Goal: Information Seeking & Learning: Understand process/instructions

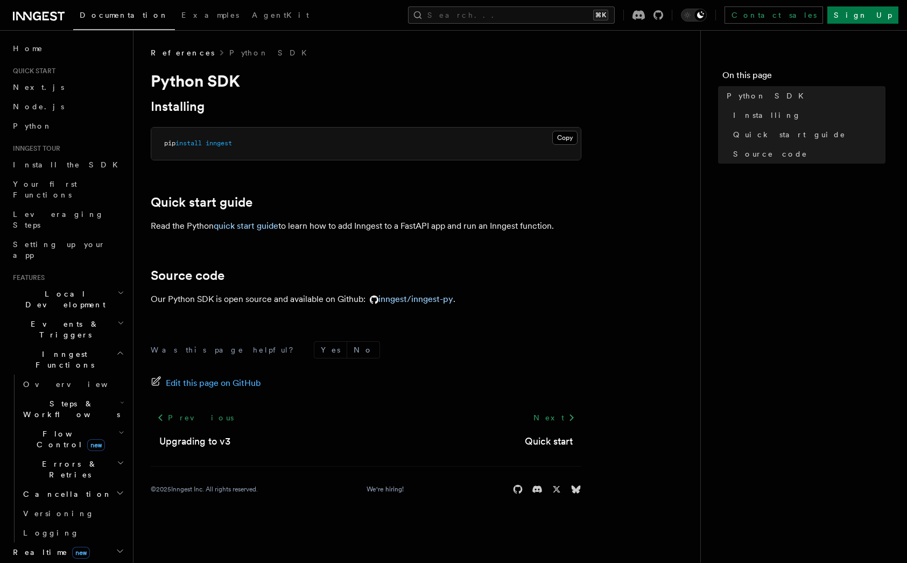
click at [220, 143] on span "inngest" at bounding box center [219, 143] width 26 height 8
click at [263, 230] on link "quick start guide" at bounding box center [246, 226] width 65 height 10
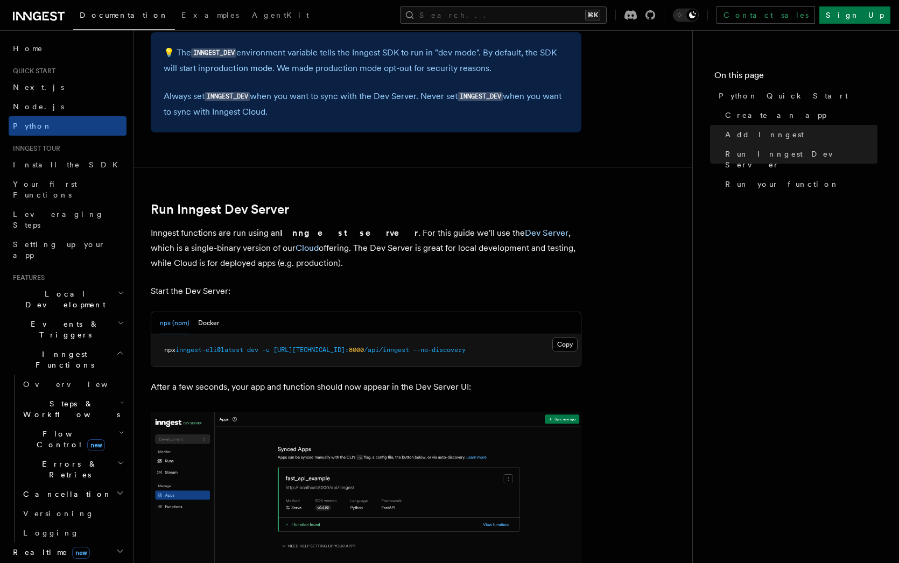
scroll to position [1166, 0]
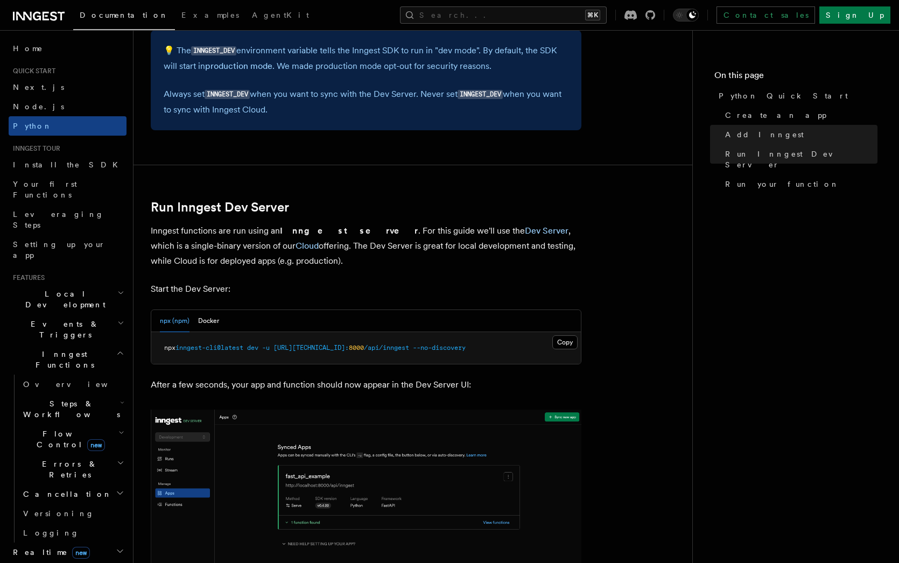
drag, startPoint x: 357, startPoint y: 262, endPoint x: 196, endPoint y: 234, distance: 162.9
click at [197, 234] on p "Inngest functions are run using an Inngest server . For this guide we'll use th…" at bounding box center [366, 245] width 431 height 45
click at [196, 234] on p "Inngest functions are run using an Inngest server . For this guide we'll use th…" at bounding box center [366, 245] width 431 height 45
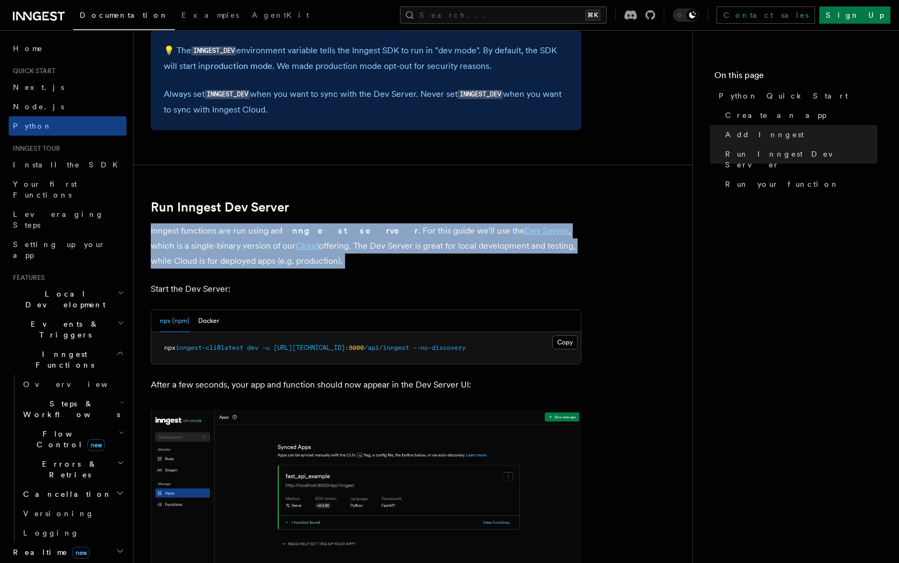
click at [196, 234] on p "Inngest functions are run using an Inngest server . For this guide we'll use th…" at bounding box center [366, 245] width 431 height 45
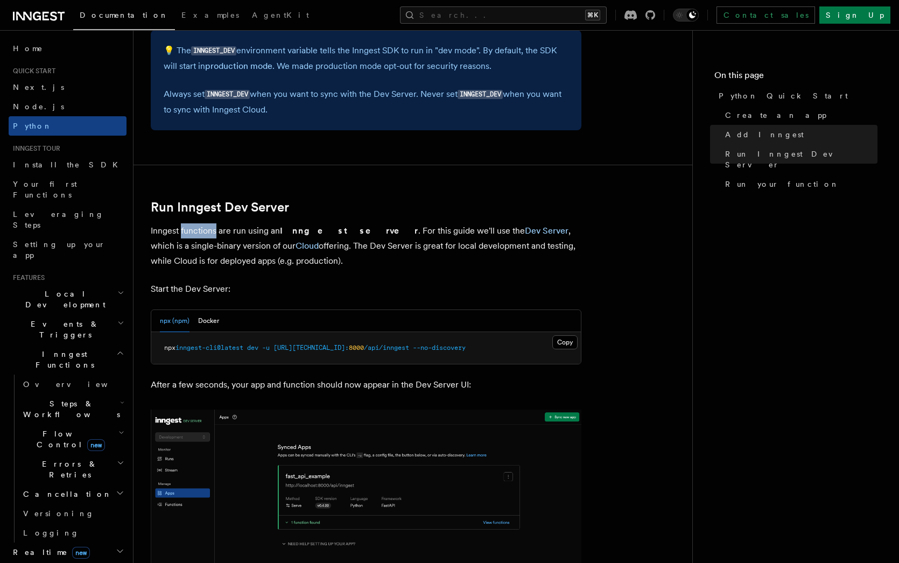
click at [196, 234] on p "Inngest functions are run using an Inngest server . For this guide we'll use th…" at bounding box center [366, 245] width 431 height 45
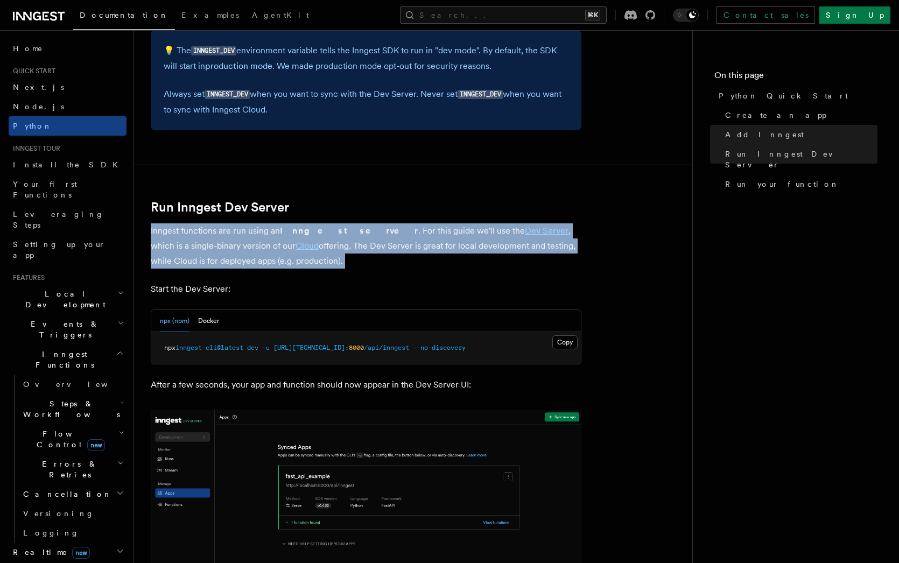
click at [196, 234] on p "Inngest functions are run using an Inngest server . For this guide we'll use th…" at bounding box center [366, 245] width 431 height 45
click at [205, 234] on p "Inngest functions are run using an Inngest server . For this guide we'll use th…" at bounding box center [366, 245] width 431 height 45
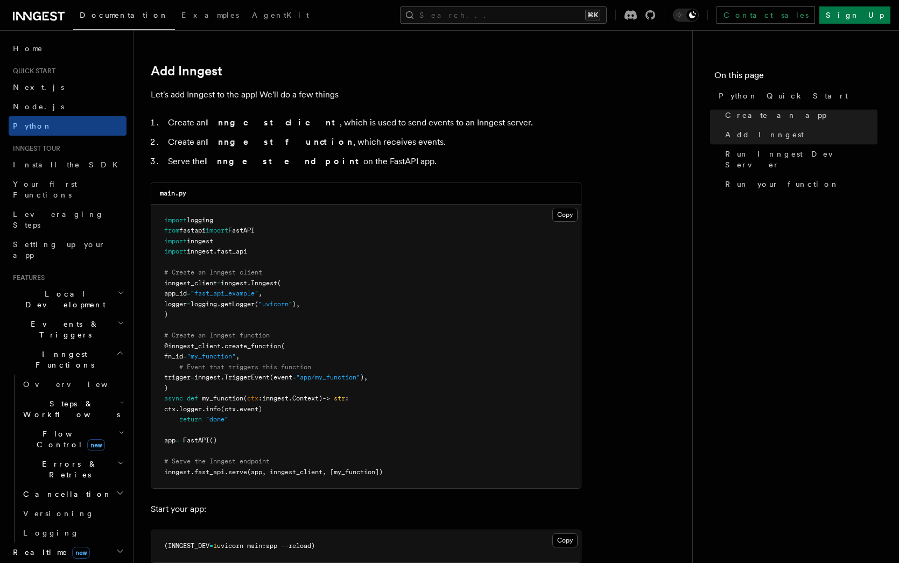
scroll to position [658, 0]
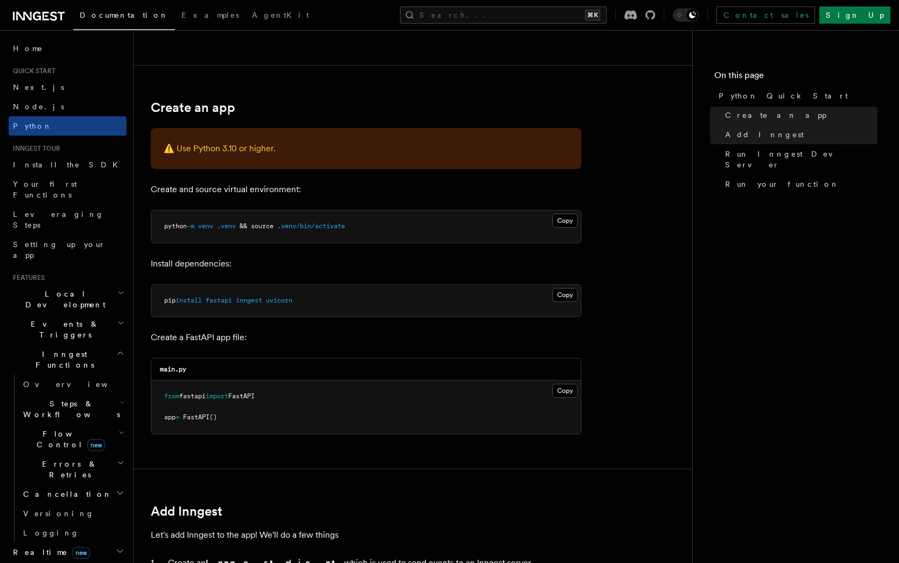
scroll to position [0, 0]
